Goal: Complete application form: Complete application form

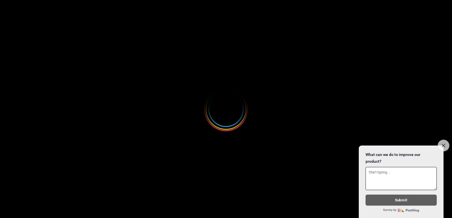
click at [444, 144] on icon "Close survey" at bounding box center [443, 146] width 4 height 4
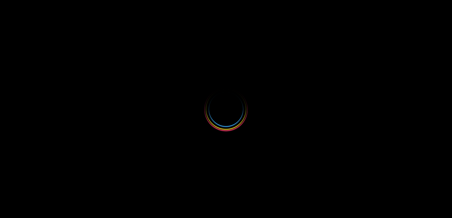
select select
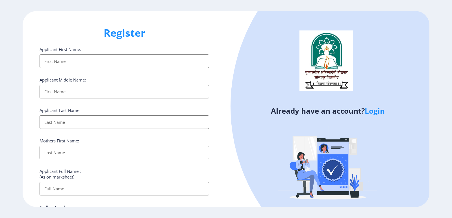
select select
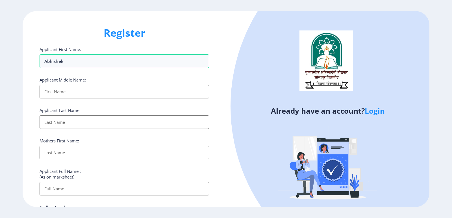
type input "abhishek"
click at [81, 97] on input "Applicant First Name:" at bounding box center [124, 92] width 169 height 14
type input "[PERSON_NAME]"
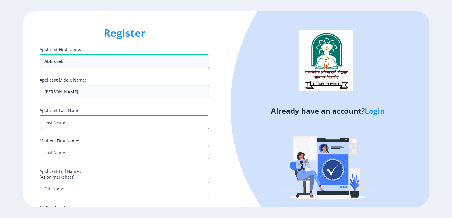
click at [81, 117] on input "Applicant First Name:" at bounding box center [124, 122] width 169 height 14
type input "basargi"
click at [96, 151] on input "Applicant First Name:" at bounding box center [124, 153] width 169 height 14
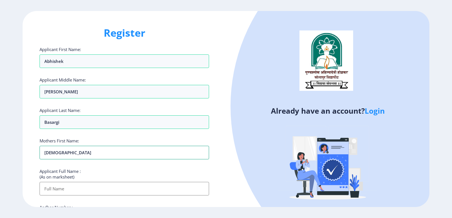
type input "[DEMOGRAPHIC_DATA]"
click at [95, 192] on input "Applicant First Name:" at bounding box center [124, 189] width 169 height 14
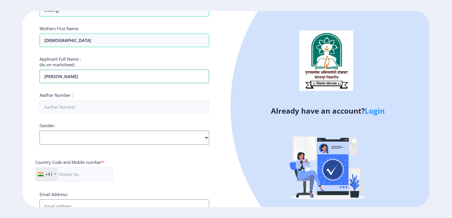
scroll to position [113, 0]
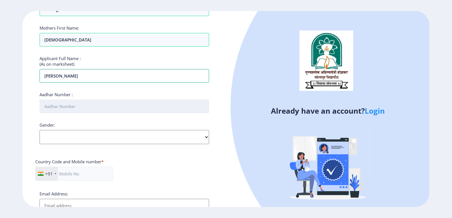
type input "[PERSON_NAME]"
click at [97, 110] on input "Aadhar Number :" at bounding box center [124, 107] width 169 height 14
type input "383304227542"
click at [100, 142] on select "Select Gender [DEMOGRAPHIC_DATA] [DEMOGRAPHIC_DATA] Other" at bounding box center [124, 137] width 169 height 14
select select "[DEMOGRAPHIC_DATA]"
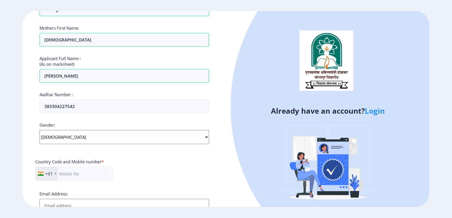
click at [40, 130] on select "Select Gender [DEMOGRAPHIC_DATA] [DEMOGRAPHIC_DATA] Other" at bounding box center [124, 137] width 169 height 14
click at [92, 177] on input "text" at bounding box center [74, 174] width 78 height 14
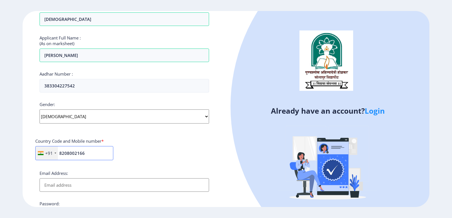
scroll to position [169, 0]
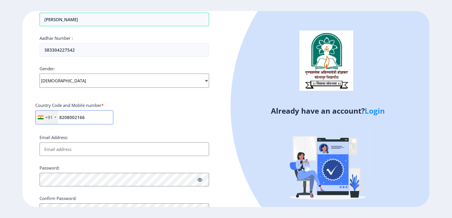
type input "8208002166"
click at [77, 147] on input "Email Address:" at bounding box center [124, 150] width 169 height 14
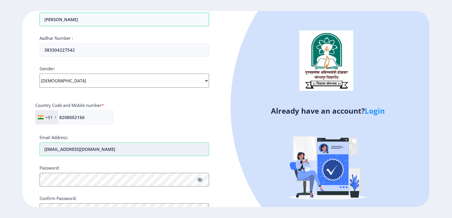
click at [93, 150] on input "[EMAIL_ADDRESS][DOMAIN_NAME]" at bounding box center [124, 150] width 169 height 14
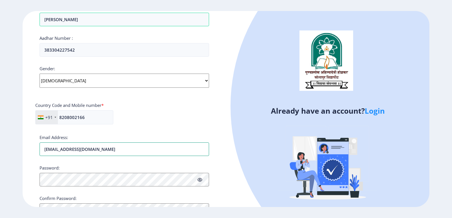
type input "[EMAIL_ADDRESS][DOMAIN_NAME]"
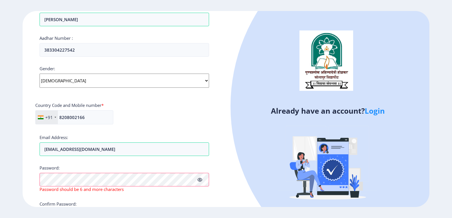
click at [202, 182] on icon at bounding box center [199, 180] width 5 height 4
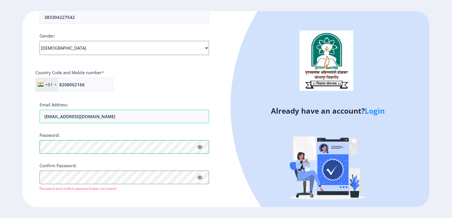
scroll to position [203, 0]
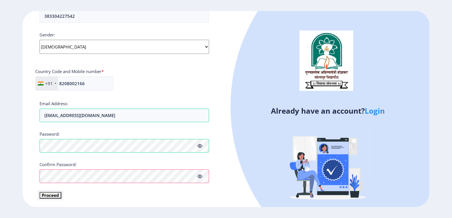
click at [55, 195] on button "Proceed" at bounding box center [51, 195] width 22 height 6
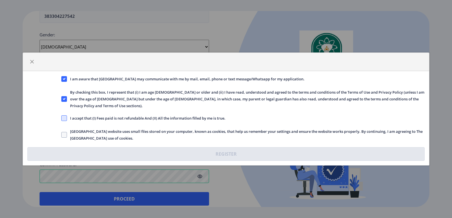
click at [62, 115] on span at bounding box center [64, 118] width 6 height 6
click at [62, 118] on input "I accept that (I) Fees paid is not refundable And (II) All the information fill…" at bounding box center [61, 118] width 0 height 0
checkbox input "true"
click at [64, 132] on span at bounding box center [64, 135] width 6 height 6
click at [62, 135] on input "[GEOGRAPHIC_DATA] website uses small files stored on your computer, known as co…" at bounding box center [61, 135] width 0 height 0
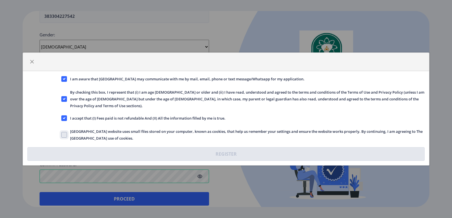
checkbox input "true"
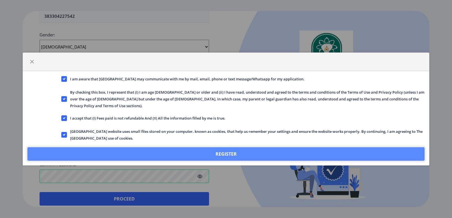
click at [176, 149] on button "Register" at bounding box center [225, 154] width 397 height 14
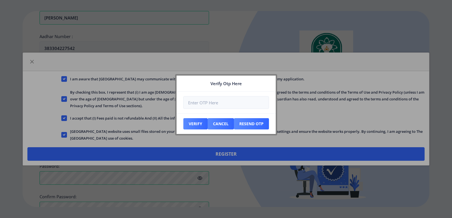
scroll to position [235, 0]
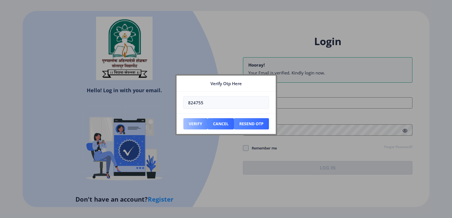
type input "824755"
click at [197, 119] on button "Verify" at bounding box center [195, 123] width 24 height 11
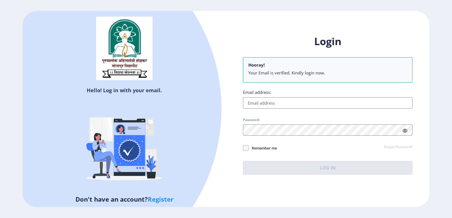
click at [250, 102] on input "Email address:" at bounding box center [327, 102] width 169 height 11
type input "[EMAIL_ADDRESS][DOMAIN_NAME]"
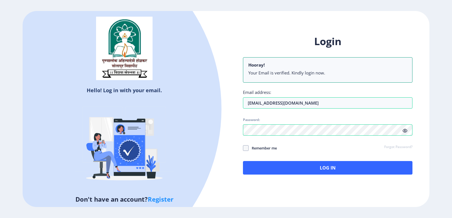
click at [404, 131] on icon at bounding box center [404, 131] width 5 height 4
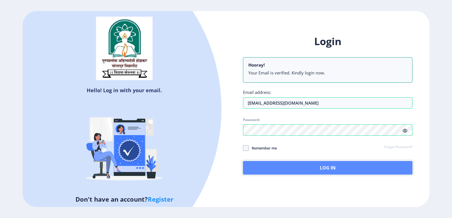
click at [298, 168] on button "Log In" at bounding box center [327, 168] width 169 height 14
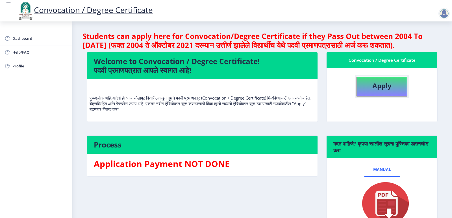
click at [361, 93] on button "Apply" at bounding box center [381, 87] width 51 height 20
select select
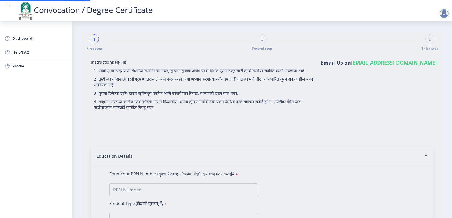
type input "[PERSON_NAME]"
type input "[DEMOGRAPHIC_DATA]"
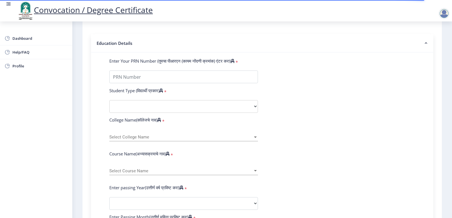
scroll to position [141, 0]
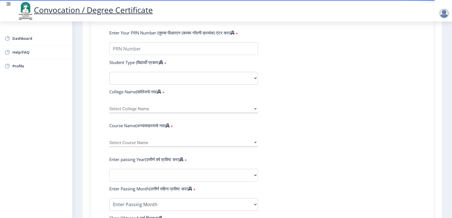
click at [251, 112] on span "Select College Name" at bounding box center [180, 109] width 143 height 5
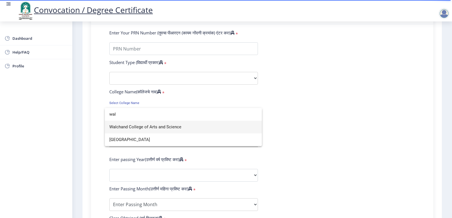
type input "wal"
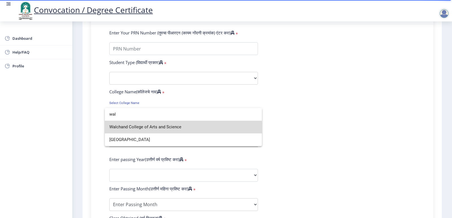
click at [175, 130] on span "Walchand College of Arts and Science" at bounding box center [183, 127] width 148 height 13
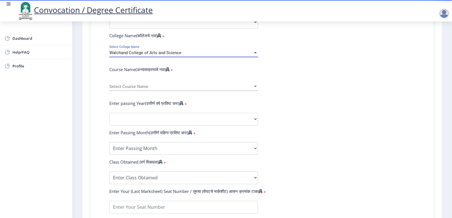
scroll to position [198, 0]
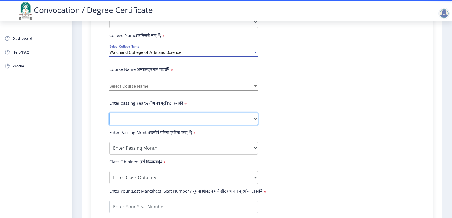
click at [200, 122] on select "2025 2024 2023 2022 2021 2020 2019 2018 2017 2016 2015 2014 2013 2012 2011 2010…" at bounding box center [183, 119] width 148 height 13
select select "2025"
click at [109, 118] on select "2025 2024 2023 2022 2021 2020 2019 2018 2017 2016 2015 2014 2013 2012 2011 2010…" at bounding box center [183, 119] width 148 height 13
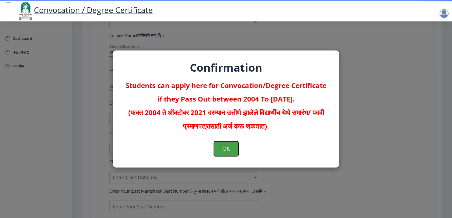
click at [234, 145] on button "OK" at bounding box center [226, 148] width 25 height 15
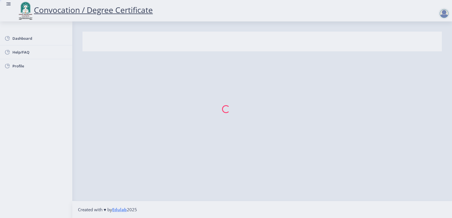
select select
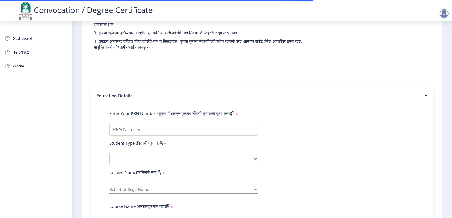
scroll to position [85, 0]
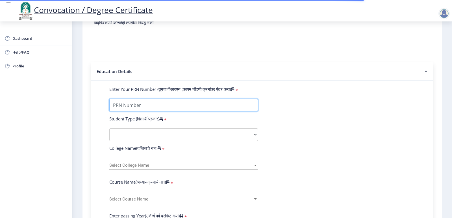
click at [137, 108] on input "Enter Your PRN Number (तुमचा पीआरएन (कायम नोंदणी क्रमांक) एंटर करा)" at bounding box center [183, 105] width 148 height 13
type input "22102001062"
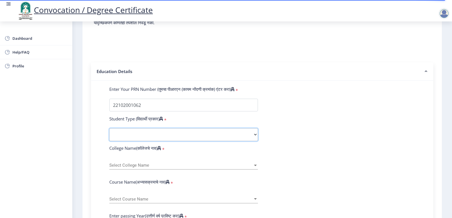
drag, startPoint x: 133, startPoint y: 143, endPoint x: 139, endPoint y: 147, distance: 7.6
click at [133, 141] on select "Select Student Type Regular External" at bounding box center [183, 134] width 148 height 13
select select "Regular"
click at [109, 134] on select "Select Student Type Regular External" at bounding box center [183, 134] width 148 height 13
click at [165, 168] on span "Select College Name" at bounding box center [180, 165] width 143 height 5
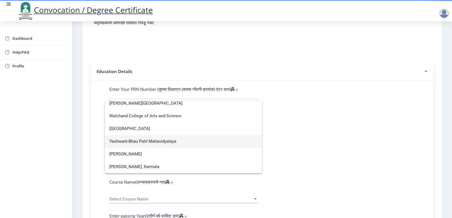
scroll to position [1919, 0]
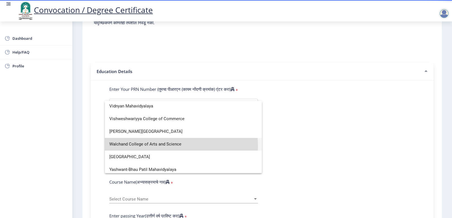
click at [149, 146] on span "Walchand College of Arts and Science" at bounding box center [183, 144] width 148 height 13
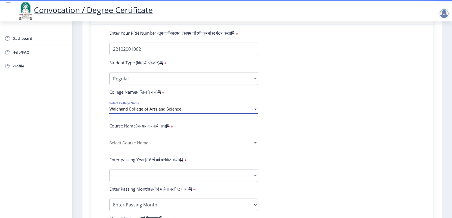
scroll to position [141, 0]
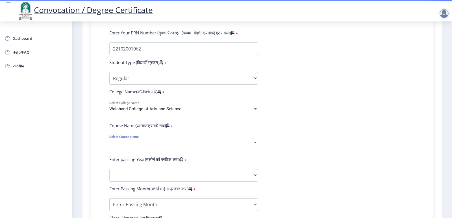
click at [148, 145] on span "Select Course Name" at bounding box center [180, 143] width 143 height 5
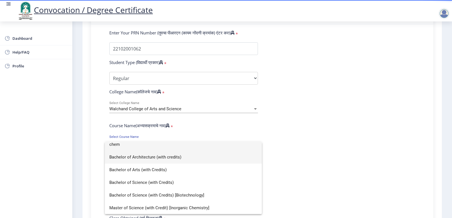
scroll to position [0, 0]
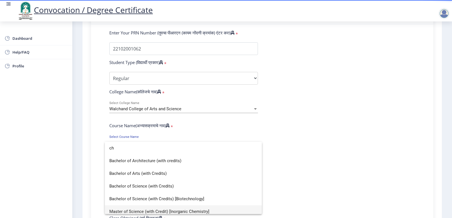
type input "c"
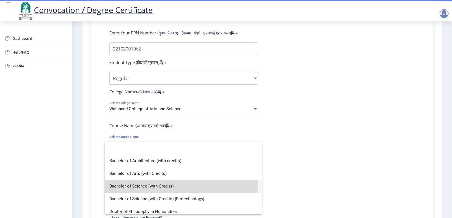
click at [147, 186] on span "Bachelor of Science (with Credits)" at bounding box center [183, 186] width 148 height 13
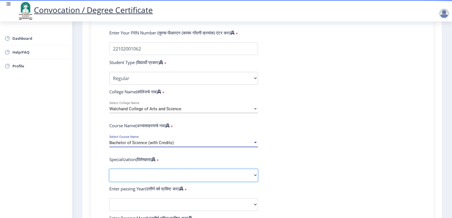
click at [152, 178] on select "Specialization Botany Chemistry Computer Science Electronics Geology Mathematic…" at bounding box center [183, 175] width 148 height 13
select select "Chemistry"
click at [109, 174] on select "Specialization Botany Chemistry Computer Science Electronics Geology Mathematic…" at bounding box center [183, 175] width 148 height 13
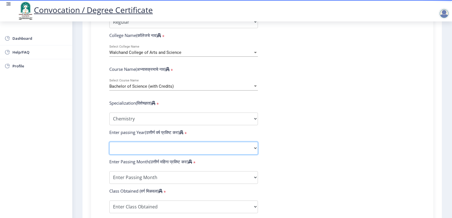
click at [128, 153] on select "2025 2024 2023 2022 2021 2020 2019 2018 2017 2016 2015 2014 2013 2012 2011 2010…" at bounding box center [183, 148] width 148 height 13
select select "2021"
click at [109, 147] on select "2025 2024 2023 2022 2021 2020 2019 2018 2017 2016 2015 2014 2013 2012 2011 2010…" at bounding box center [183, 148] width 148 height 13
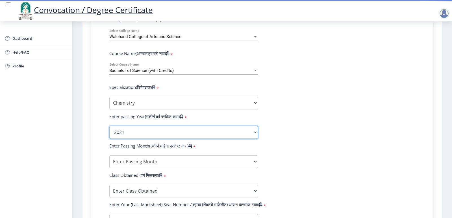
scroll to position [226, 0]
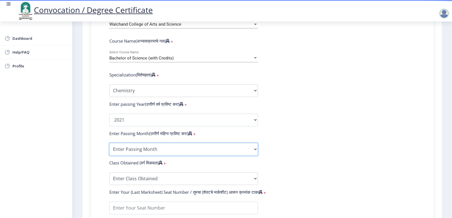
click at [127, 150] on select "Enter Passing Month March April May October November December" at bounding box center [183, 149] width 148 height 13
select select "April"
click at [109, 148] on select "Enter Passing Month March April May October November December" at bounding box center [183, 149] width 148 height 13
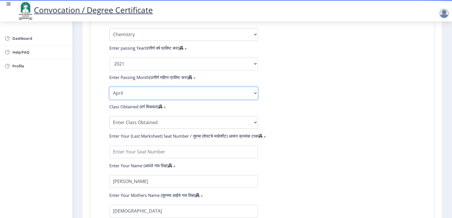
scroll to position [282, 0]
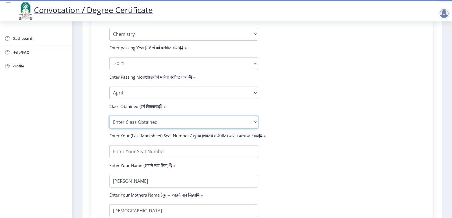
click at [117, 125] on select "Enter Class Obtained FIRST CLASS WITH DISTINCTION FIRST CLASS HIGHER SECOND CLA…" at bounding box center [183, 122] width 148 height 13
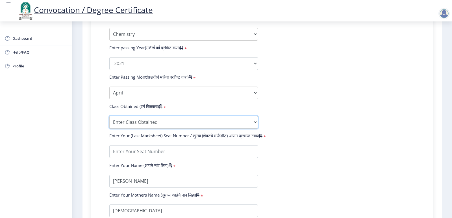
select select "Grade O"
click at [109, 121] on select "Enter Class Obtained FIRST CLASS WITH DISTINCTION FIRST CLASS HIGHER SECOND CLA…" at bounding box center [183, 122] width 148 height 13
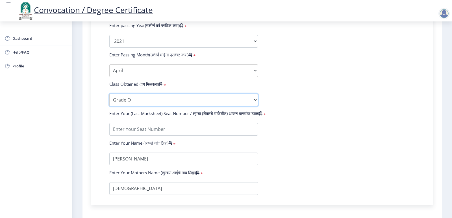
scroll to position [339, 0]
